Goal: Task Accomplishment & Management: Complete application form

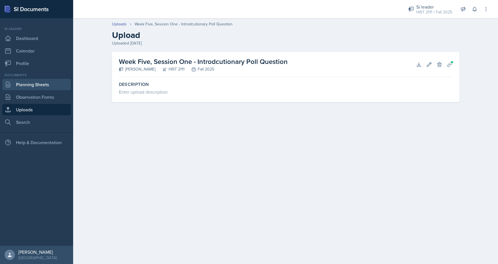
click at [25, 85] on link "Planning Sheets" at bounding box center [36, 84] width 69 height 11
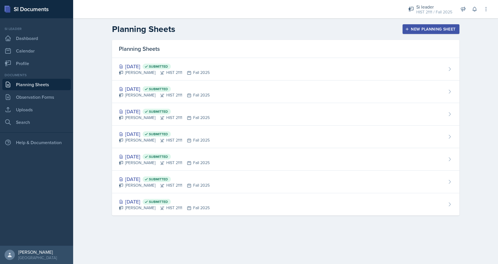
click at [414, 27] on div "New Planning Sheet" at bounding box center [430, 29] width 49 height 5
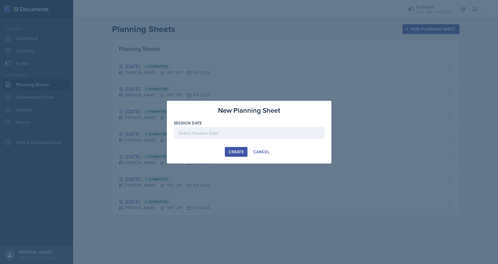
click at [215, 130] on div at bounding box center [249, 133] width 151 height 12
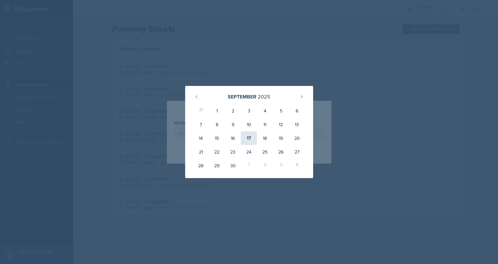
click at [249, 139] on div "17" at bounding box center [249, 138] width 16 height 14
type input "[DATE]"
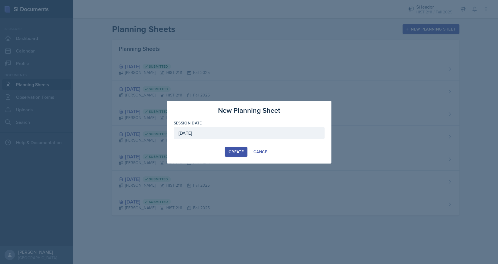
click at [233, 154] on div "Create" at bounding box center [236, 152] width 15 height 5
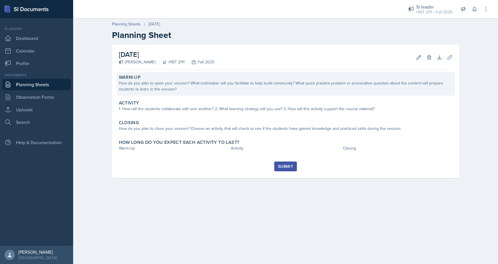
click at [183, 88] on div "How do you plan to open your session? What icebreaker will you facilitate to he…" at bounding box center [286, 86] width 334 height 12
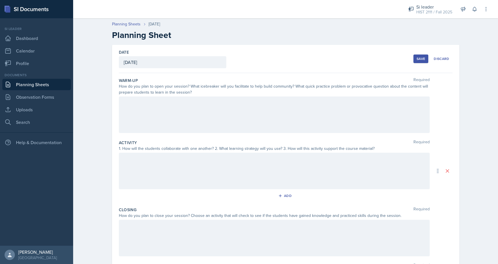
click at [162, 107] on div at bounding box center [274, 115] width 311 height 37
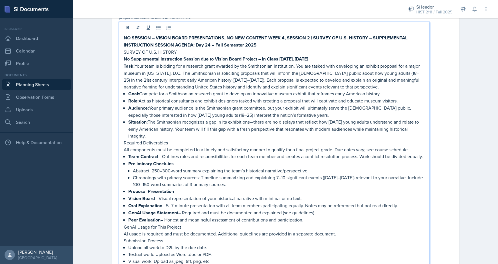
scroll to position [49, 0]
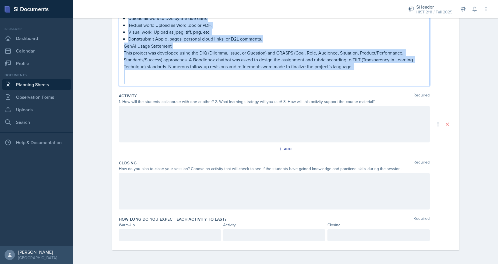
drag, startPoint x: 124, startPoint y: 64, endPoint x: 212, endPoint y: 102, distance: 96.4
click at [212, 102] on div "Warm-Up Required How do you plan to open your session? What icebreaker will you…" at bounding box center [286, 10] width 334 height 482
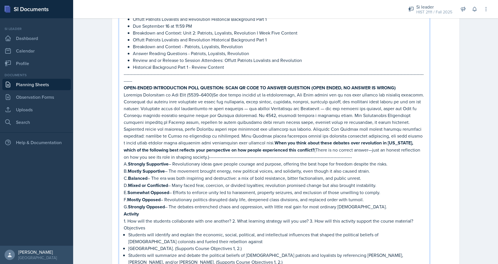
scroll to position [152, 0]
click at [157, 144] on p "When you think about these debates over revolution in [US_STATE], which of the …" at bounding box center [274, 126] width 301 height 69
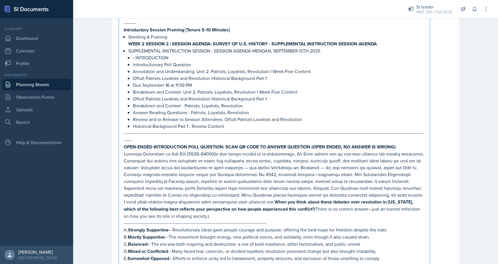
scroll to position [0, 0]
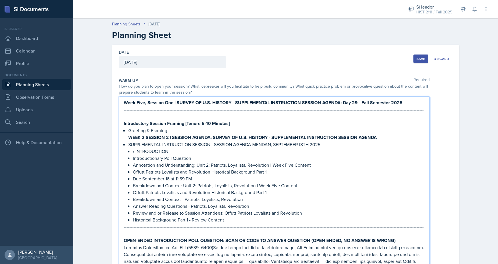
click at [270, 169] on p "﻿﻿[PERSON_NAME] Patriots Lovalists and Revolution Historical Background Part 1" at bounding box center [279, 172] width 292 height 7
click at [269, 189] on p "﻿﻿[PERSON_NAME] Patriots Lovalists and Revolution Historical Background Part 1" at bounding box center [279, 192] width 292 height 7
click at [277, 169] on p "﻿﻿[PERSON_NAME] Patriots Lovalists and Revolution Historical Background Part 2" at bounding box center [279, 172] width 292 height 7
click at [294, 169] on p "﻿﻿[PERSON_NAME] Patriots Lovalists and Revolution Historical Background Part 2 …" at bounding box center [279, 172] width 292 height 7
drag, startPoint x: 305, startPoint y: 168, endPoint x: 268, endPoint y: 167, distance: 36.3
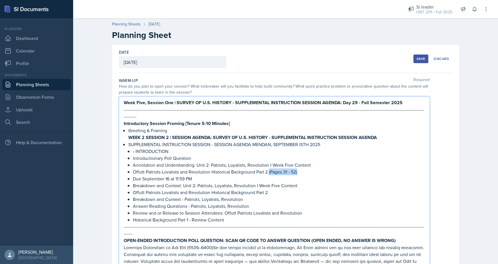
click at [268, 169] on p "﻿﻿[PERSON_NAME] Patriots Lovalists and Revolution Historical Background Part 2 …" at bounding box center [279, 172] width 292 height 7
copy p "(Pages 31 - 52)"
click at [270, 189] on p "﻿﻿[PERSON_NAME] Patriots Lovalists and Revolution Historical Background Part 2" at bounding box center [279, 192] width 292 height 7
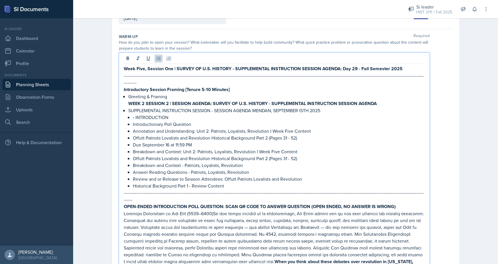
scroll to position [46, 0]
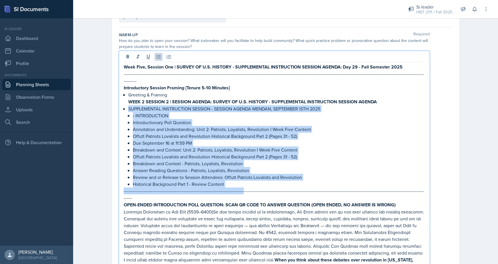
drag, startPoint x: 239, startPoint y: 182, endPoint x: 126, endPoint y: 103, distance: 137.8
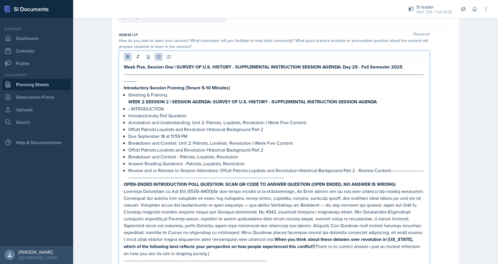
click at [144, 99] on strong "WEEK 2 SESSION 2 | SESSION AGENDA: SURVEY OF U.S. HISTORY - SUPPLEMENTAL INSTRU…" at bounding box center [252, 102] width 249 height 7
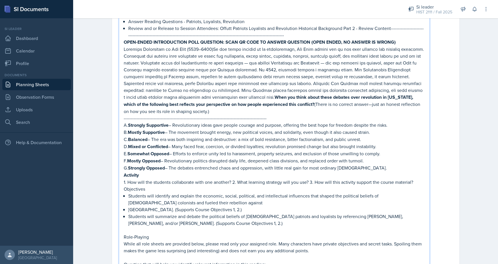
scroll to position [183, 0]
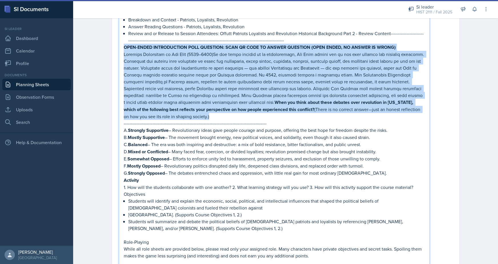
drag, startPoint x: 159, startPoint y: 111, endPoint x: 122, endPoint y: 40, distance: 80.4
copy div "LORE-IPSUM DOLORSITAMET CONS ADIPISCI: ELIT SE DOEI TE INCIDI UTLABORE (ETDO MA…"
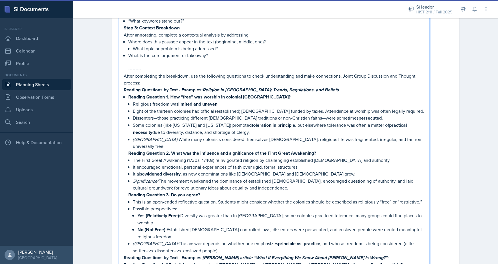
scroll to position [599, 0]
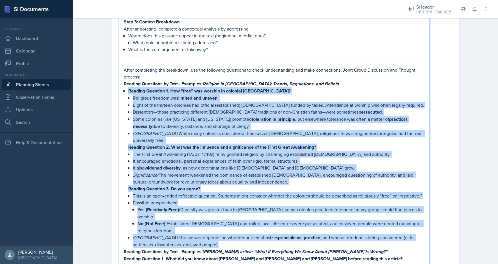
drag, startPoint x: 127, startPoint y: 74, endPoint x: 214, endPoint y: 212, distance: 163.2
click at [205, 199] on p "Possible perspectives:" at bounding box center [279, 202] width 292 height 7
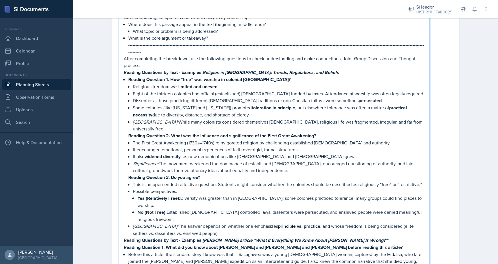
scroll to position [617, 0]
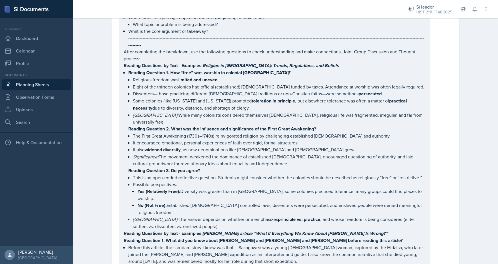
drag, startPoint x: 123, startPoint y: 35, endPoint x: 196, endPoint y: 245, distance: 222.1
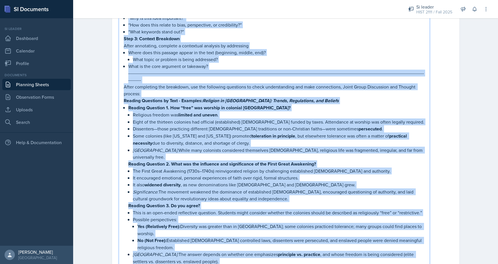
scroll to position [531, 0]
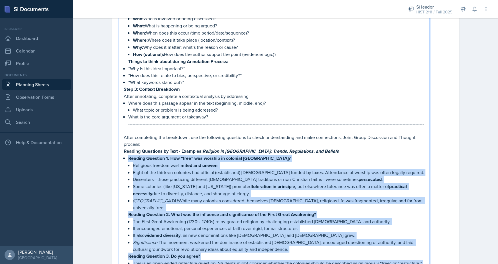
drag, startPoint x: 233, startPoint y: 202, endPoint x: 127, endPoint y: 140, distance: 122.7
click at [127, 140] on div "Week Five, Session One | SURVEY OF U.S. HISTORY - SUPPLEMENTAL INSTRUCTION SESS…" at bounding box center [274, 54] width 301 height 952
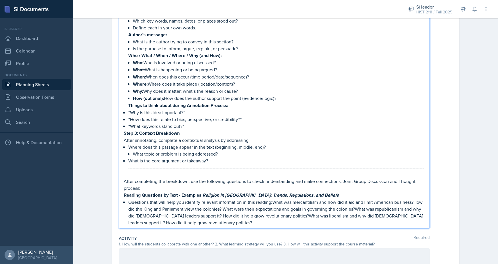
scroll to position [504, 0]
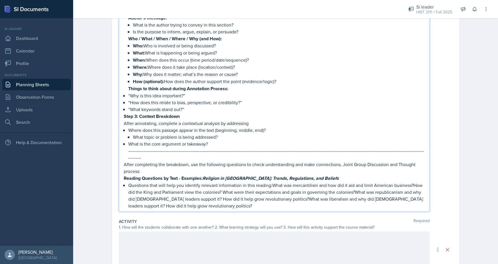
click at [273, 182] on p "Questions that will help you identify relevant information in this reading:What…" at bounding box center [276, 195] width 297 height 27
click at [271, 182] on p "Questions that will help you identify relevant information in this reading:What…" at bounding box center [276, 195] width 297 height 27
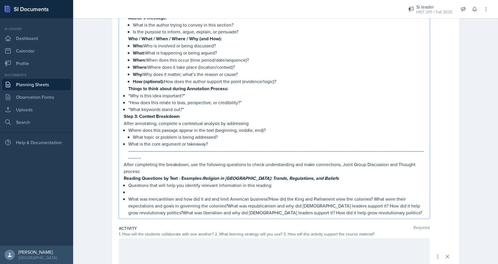
click at [229, 196] on p "What was mercantilism and how did it aid and limit American business?How did th…" at bounding box center [276, 206] width 297 height 21
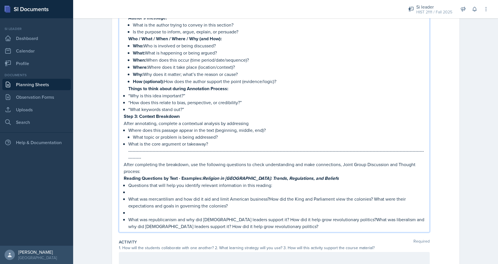
click at [203, 209] on p at bounding box center [276, 212] width 297 height 7
click at [196, 182] on ul "Questions that will help you identify relevant information in this reading: Wha…" at bounding box center [276, 206] width 297 height 48
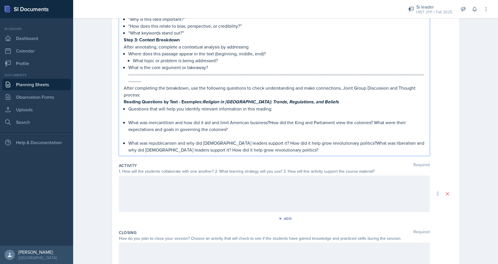
scroll to position [583, 0]
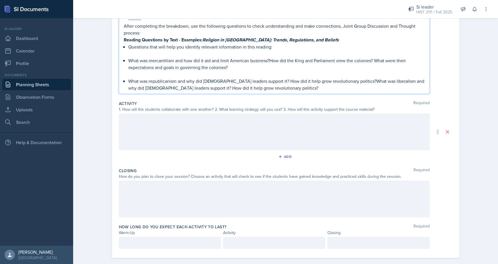
click at [260, 240] on p at bounding box center [274, 243] width 92 height 7
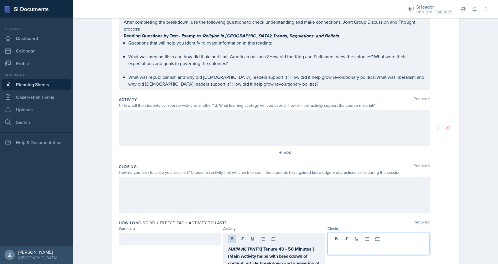
scroll to position [647, 0]
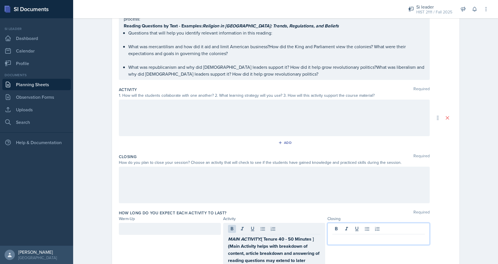
click at [343, 236] on p at bounding box center [378, 239] width 92 height 7
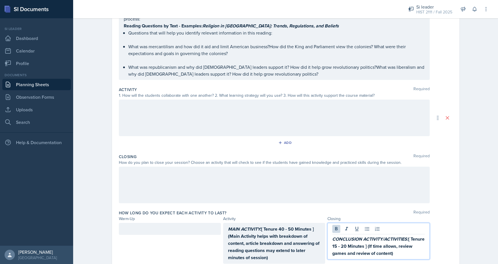
click at [168, 223] on div at bounding box center [170, 229] width 102 height 12
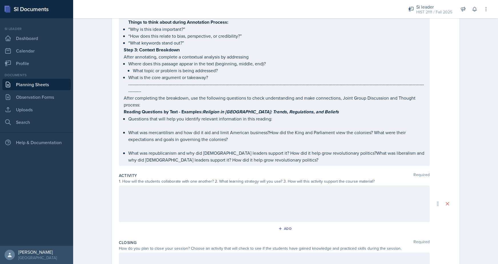
scroll to position [618, 0]
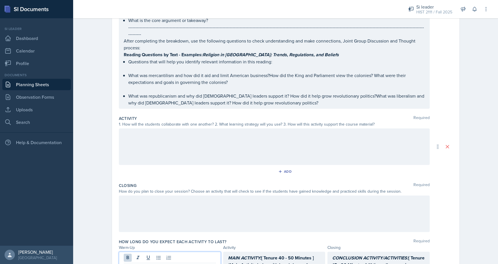
click at [185, 129] on div at bounding box center [274, 147] width 311 height 37
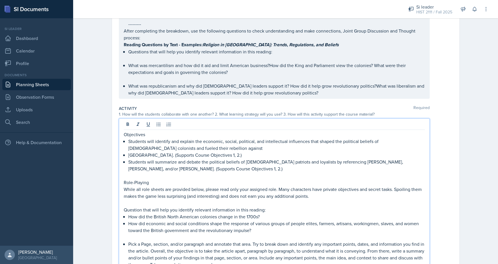
scroll to position [926, 0]
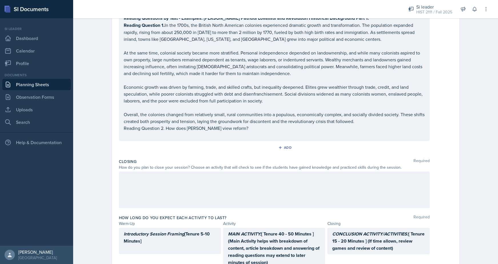
click at [192, 172] on div at bounding box center [274, 190] width 311 height 37
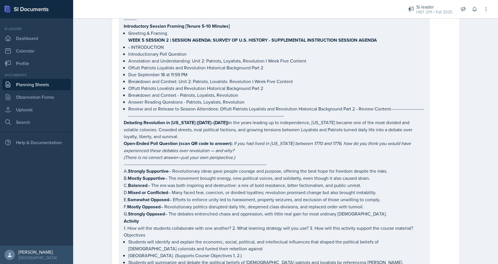
scroll to position [0, 0]
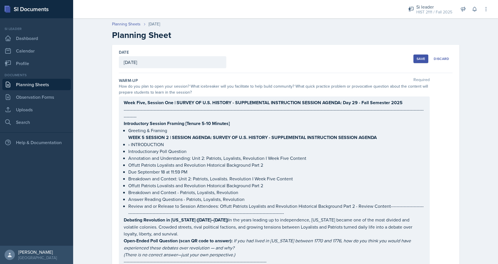
click at [419, 60] on div "Save" at bounding box center [421, 59] width 9 height 5
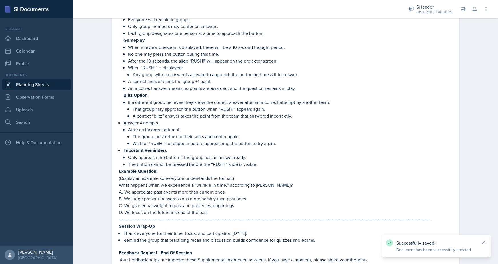
scroll to position [1456, 0]
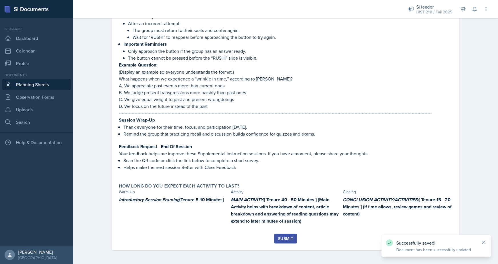
click at [280, 240] on div "Submit" at bounding box center [285, 239] width 15 height 5
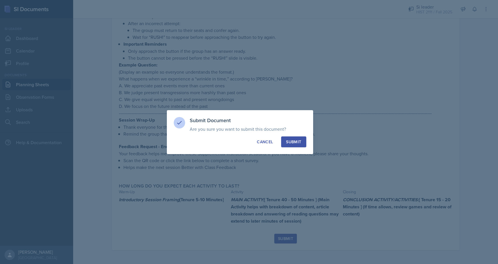
click at [290, 144] on div "Submit" at bounding box center [293, 142] width 15 height 6
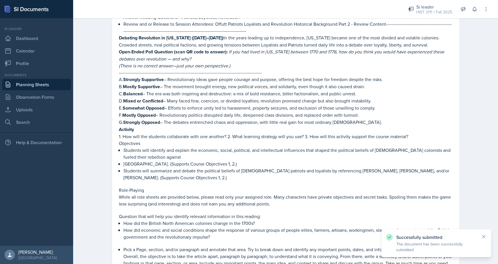
scroll to position [48, 0]
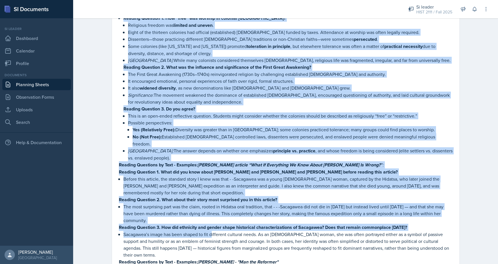
scroll to position [774, 0]
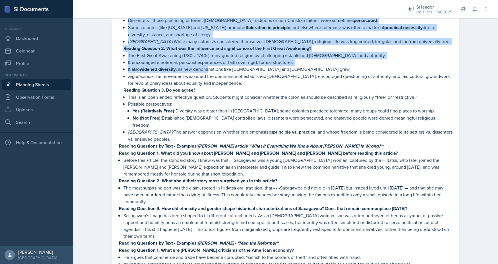
drag, startPoint x: 119, startPoint y: 95, endPoint x: 210, endPoint y: 68, distance: 94.9
click at [210, 71] on div "Warm-Up How do you plan to open your session? What icebreaker will you facilita…" at bounding box center [286, 90] width 334 height 1585
click at [24, 38] on link "Dashboard" at bounding box center [36, 38] width 69 height 11
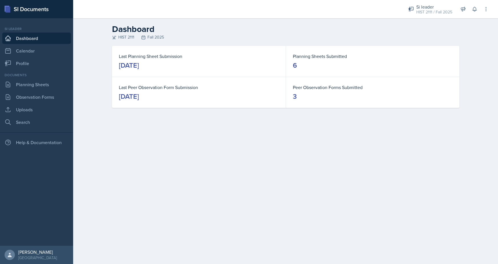
click at [133, 63] on div "September 10th, 2025" at bounding box center [129, 65] width 20 height 9
click at [139, 101] on div "September 8th, 2025" at bounding box center [129, 96] width 20 height 9
click at [25, 83] on link "Planning Sheets" at bounding box center [36, 84] width 69 height 11
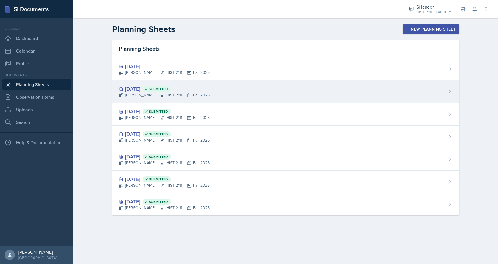
click at [133, 91] on div "Sep 10th, 2025 Submitted" at bounding box center [164, 89] width 91 height 8
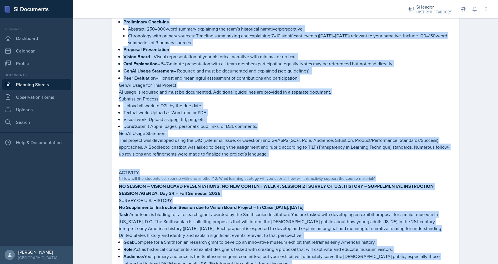
scroll to position [201, 0]
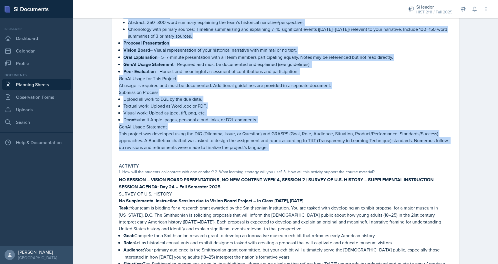
drag, startPoint x: 119, startPoint y: 43, endPoint x: 282, endPoint y: 161, distance: 201.4
copy div "NO SESSION – VISION BOARD PRESENTATIONS, NO NEW CONTENT WEEK 4, SESSION 2 | SUR…"
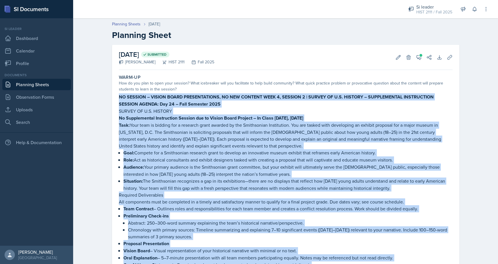
click at [53, 82] on link "Planning Sheets" at bounding box center [36, 84] width 69 height 11
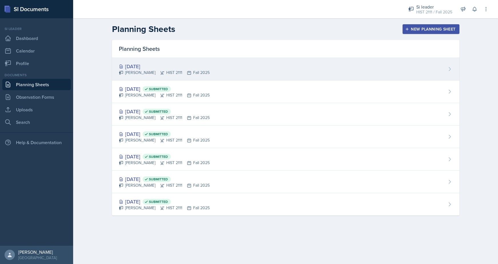
click at [148, 72] on div "Jonathan Westmoreland HIST 2111 Fall 2025" at bounding box center [164, 73] width 91 height 6
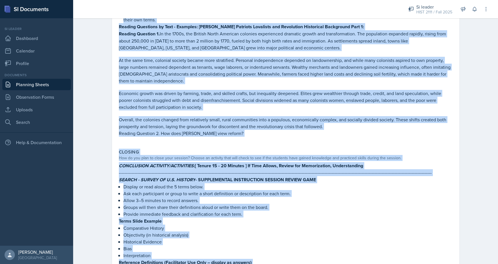
scroll to position [982, 0]
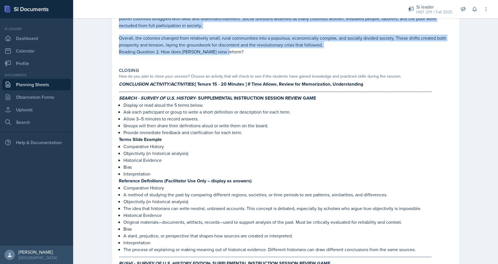
drag, startPoint x: 119, startPoint y: 97, endPoint x: 237, endPoint y: 41, distance: 130.3
copy div "Week Five, Session One | SURVEY OF U.S. HISTORY - SUPPLEMENTAL INSTRUCTION SESS…"
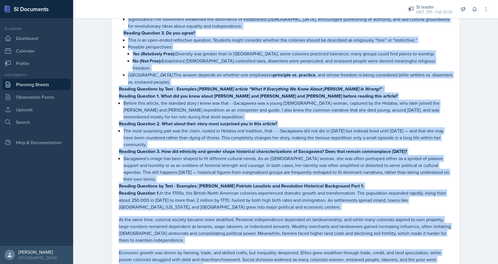
click at [261, 111] on p "Before this article, the standard story I knew was that - -Sacagawea was a youn…" at bounding box center [287, 110] width 329 height 21
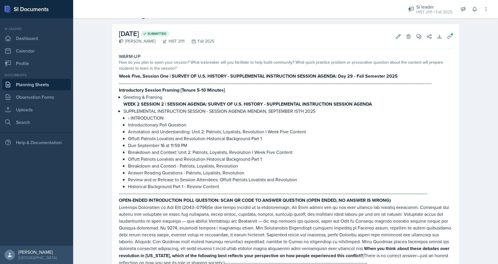
scroll to position [0, 0]
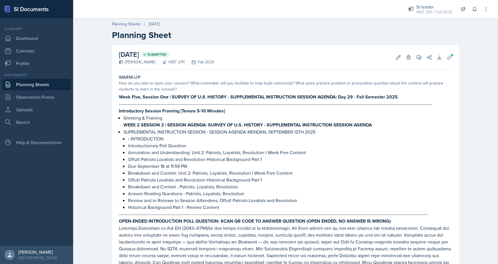
click at [400, 62] on div "September 15th, 2025 Submitted Jonathan Westmoreland HIST 2111 Fall 2025 Edit D…" at bounding box center [286, 57] width 334 height 25
click at [400, 59] on icon at bounding box center [398, 58] width 6 height 6
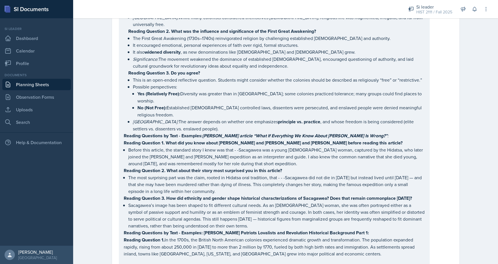
scroll to position [774, 0]
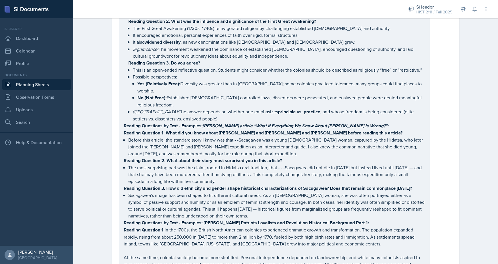
click at [334, 164] on p "The most surprising part was the claim, rooted in Hidatsa oral tradition, that …" at bounding box center [276, 174] width 297 height 21
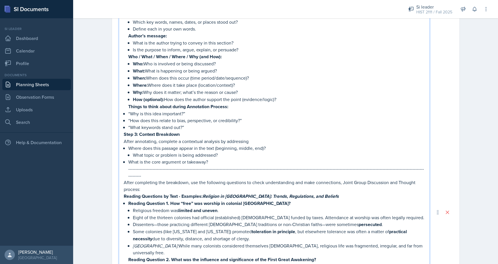
scroll to position [579, 0]
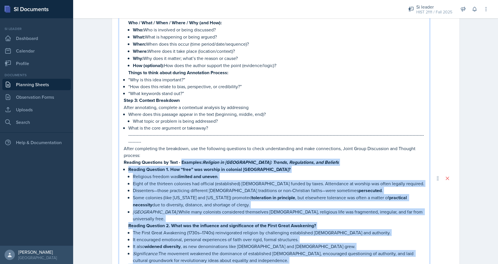
drag, startPoint x: 317, startPoint y: 125, endPoint x: 183, endPoint y: 140, distance: 134.8
click at [183, 140] on div "Objectives Students will identify and explain the economic, social, political, …" at bounding box center [274, 183] width 301 height 729
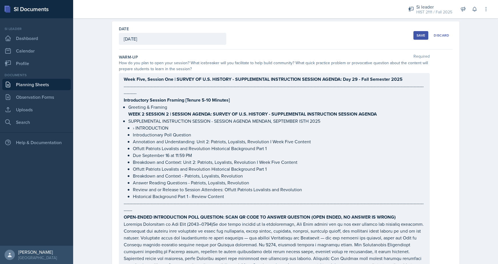
scroll to position [0, 0]
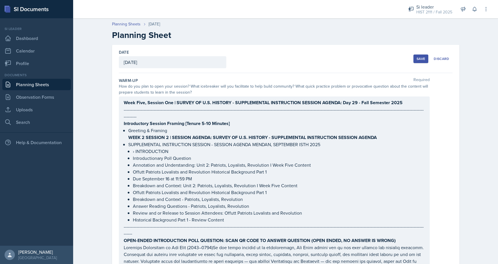
click at [159, 142] on ul "Greeting & Framing WEEK 2 SESSION 2 | SESSION AGENDA: SURVEY OF U.S. HISTORY - …" at bounding box center [276, 175] width 297 height 96
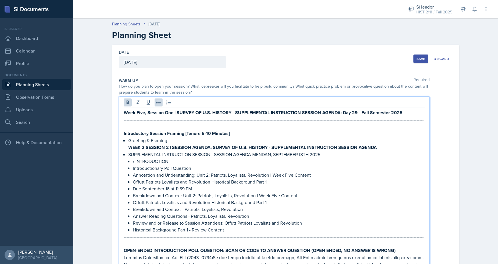
click at [144, 144] on strong "WEEK 2 SESSION 2 | SESSION AGENDA: SURVEY OF U.S. HISTORY - SUPPLEMENTAL INSTRU…" at bounding box center [252, 147] width 249 height 7
click at [167, 144] on strong "WEEK 5 SESSION 2 | SESSION AGENDA: SURVEY OF U.S. HISTORY - SUPPLEMENTAL INSTRU…" at bounding box center [252, 147] width 249 height 7
drag, startPoint x: 305, startPoint y: 148, endPoint x: 302, endPoint y: 148, distance: 3.2
click at [302, 151] on p "﻿﻿SUPPLEMENTAL INSTRUCTION SESSION - SESSION AGENDA MENDAN, SEPTEMBER ISTH 2025" at bounding box center [276, 154] width 297 height 7
drag, startPoint x: 272, startPoint y: 149, endPoint x: 254, endPoint y: 148, distance: 18.0
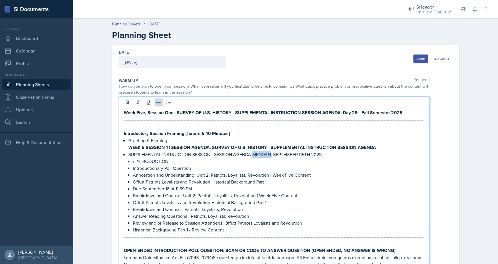
click at [254, 151] on p "﻿﻿SUPPLEMENTAL INSTRUCTION SESSION - SESSION AGENDA MENDAN, SEPTEMBER I15TH 2025" at bounding box center [276, 154] width 297 height 7
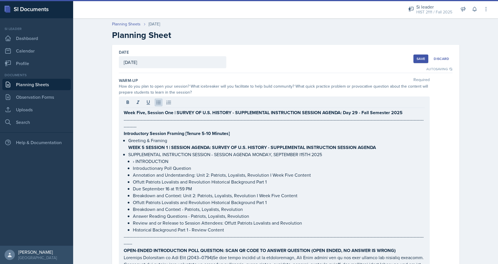
click at [424, 59] on div "Save" at bounding box center [421, 59] width 9 height 5
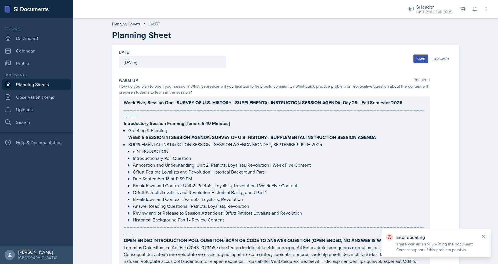
click at [418, 57] on div "Save" at bounding box center [421, 59] width 9 height 5
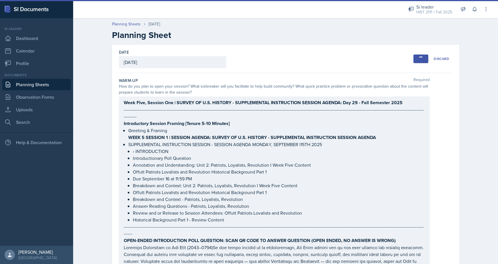
click at [418, 57] on button "Save" at bounding box center [420, 59] width 15 height 9
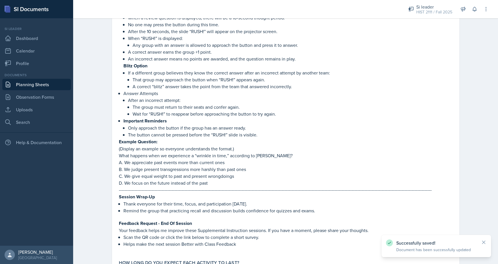
scroll to position [1099, 0]
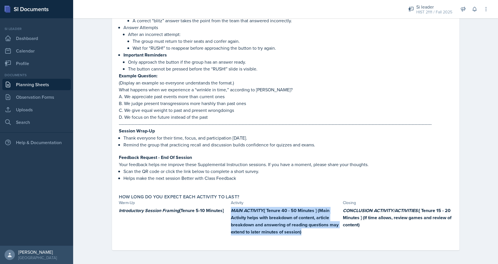
drag, startPoint x: 308, startPoint y: 237, endPoint x: 230, endPoint y: 209, distance: 83.1
click at [230, 209] on div "Introductory Session Framing [Tenure 5-10 Minutes] MAIN ACTIVITY: [ Tenure 40 -…" at bounding box center [286, 224] width 334 height 34
copy strong "MAIN ACTIVITY: [ Tenure 40 - 50 Minutes ] (Main Activity helps with breakdown o…"
drag, startPoint x: 384, startPoint y: 225, endPoint x: 343, endPoint y: 211, distance: 43.0
click at [343, 211] on p "CONCLUSION ACTIVITY/ACTIVITIES: [ Tenure 15 - 20 Minutes ] (If time allows, rev…" at bounding box center [398, 217] width 110 height 21
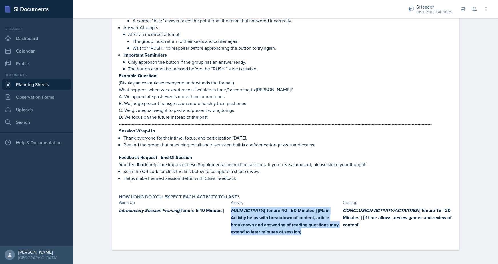
copy strong "CONCLUSION ACTIVITY/ACTIVITIES: [ Tenure 15 - 20 Minutes ] (If time allows, rev…"
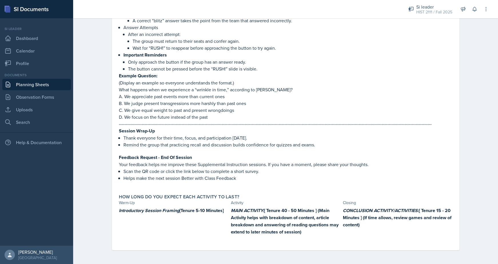
click at [224, 209] on strong "Introductory Session Framing [Tenure 5-10 Minutes]" at bounding box center [171, 210] width 105 height 7
drag, startPoint x: 225, startPoint y: 209, endPoint x: 116, endPoint y: 207, distance: 108.6
click at [117, 207] on div "How long do you expect each activity to last? Warm-Up Activity Closing Introduc…" at bounding box center [286, 218] width 338 height 52
copy strong "Introductory Session Framing [Tenure 5-10 Minutes]"
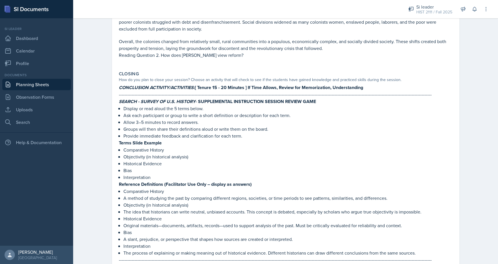
scroll to position [712, 0]
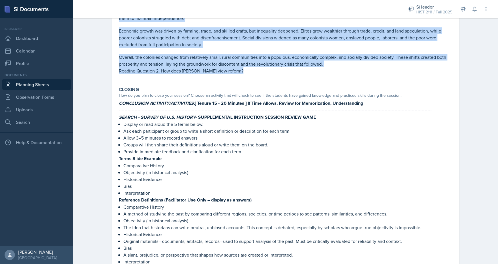
drag, startPoint x: 119, startPoint y: 52, endPoint x: 237, endPoint y: 81, distance: 121.5
copy div "Objectives Students will identify and explain the economic, social, political, …"
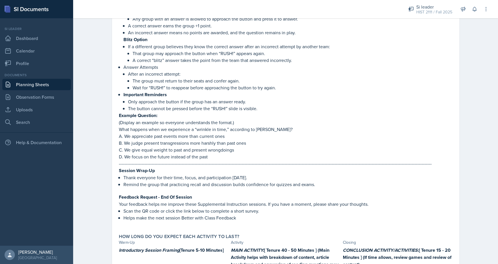
scroll to position [1099, 0]
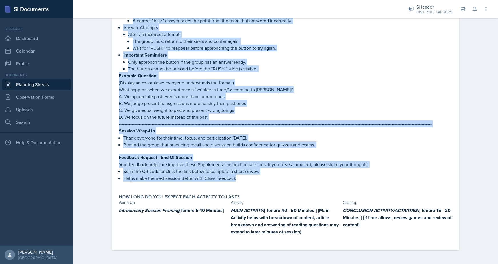
drag, startPoint x: 119, startPoint y: 55, endPoint x: 247, endPoint y: 177, distance: 176.8
copy div "CONCLUSION ACTIVITY/ACTIVITIES: [ Tenure 15 - 20 Minutes ] If Time Allows, Revi…"
